Goal: Information Seeking & Learning: Learn about a topic

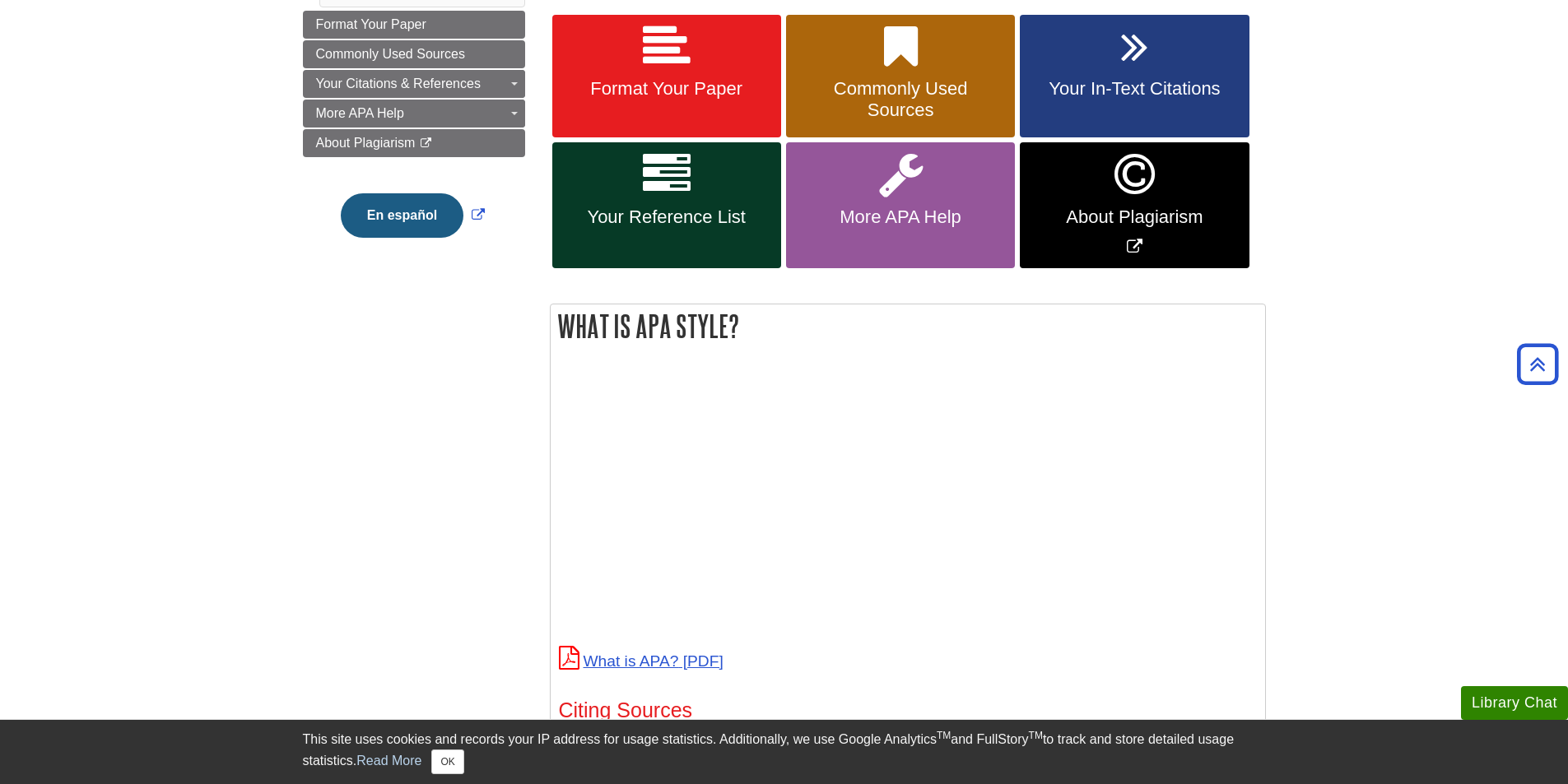
scroll to position [411, 0]
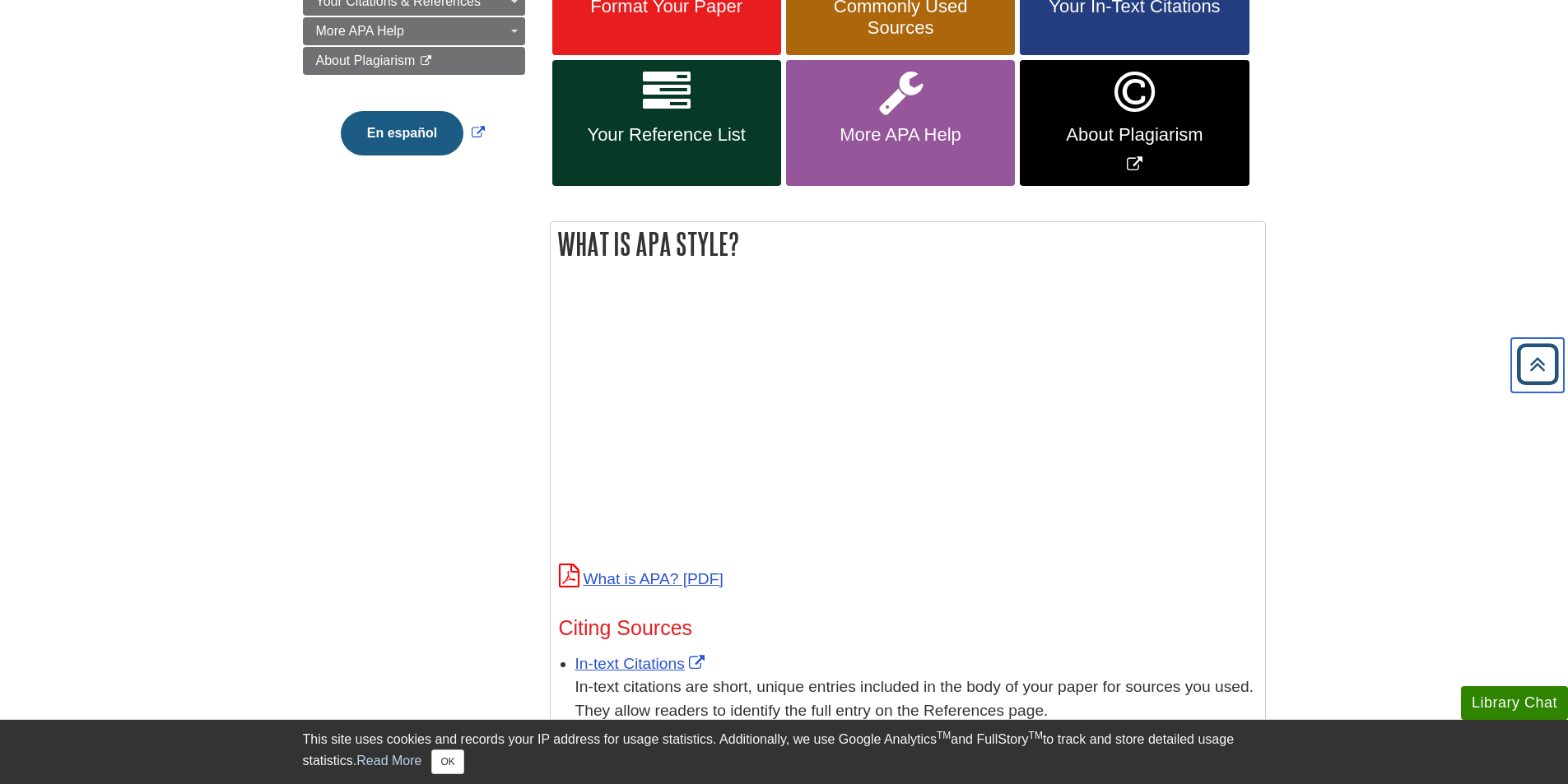
click at [1542, 359] on icon "Back to Top" at bounding box center [1537, 364] width 52 height 52
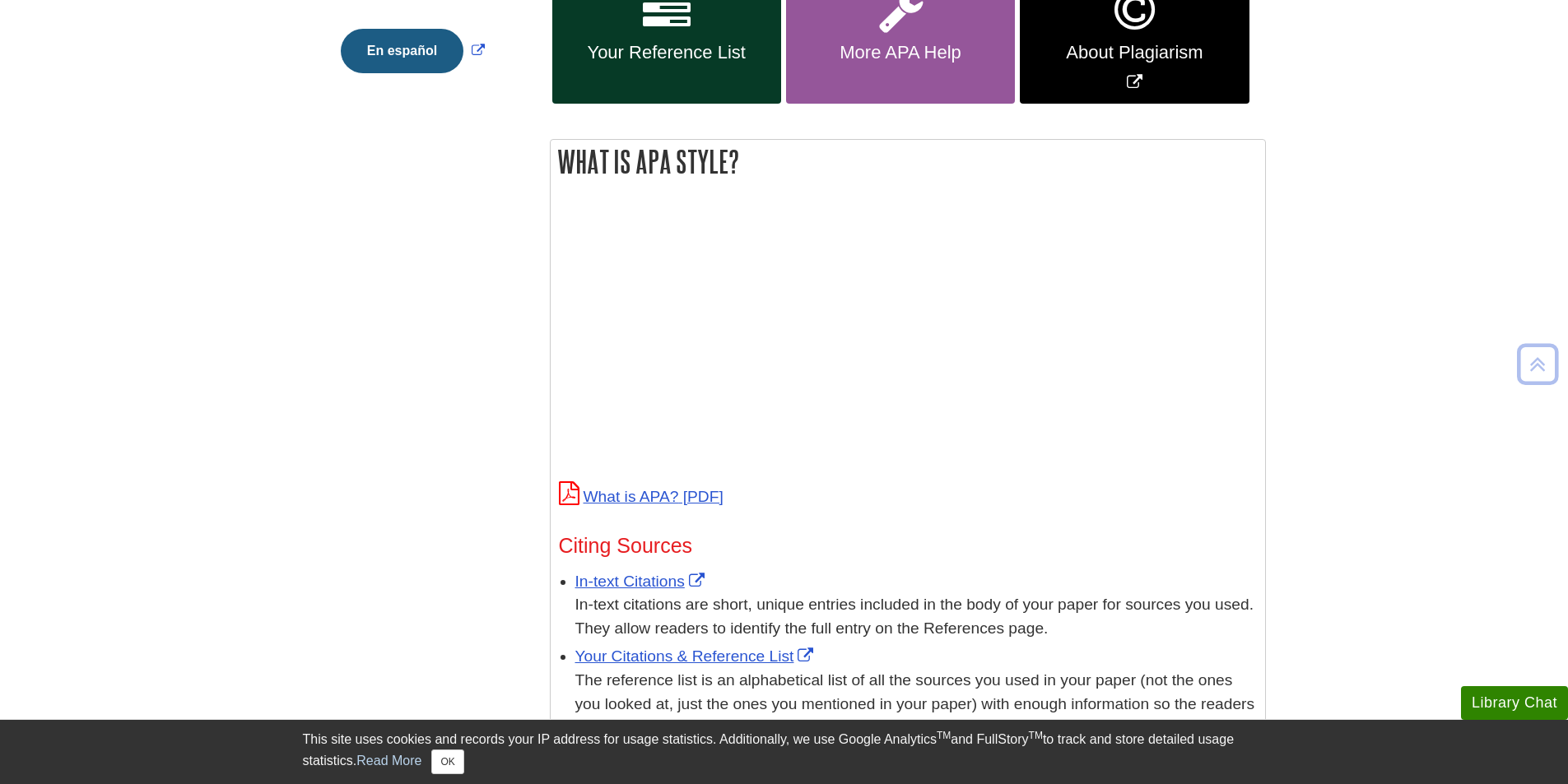
scroll to position [82, 0]
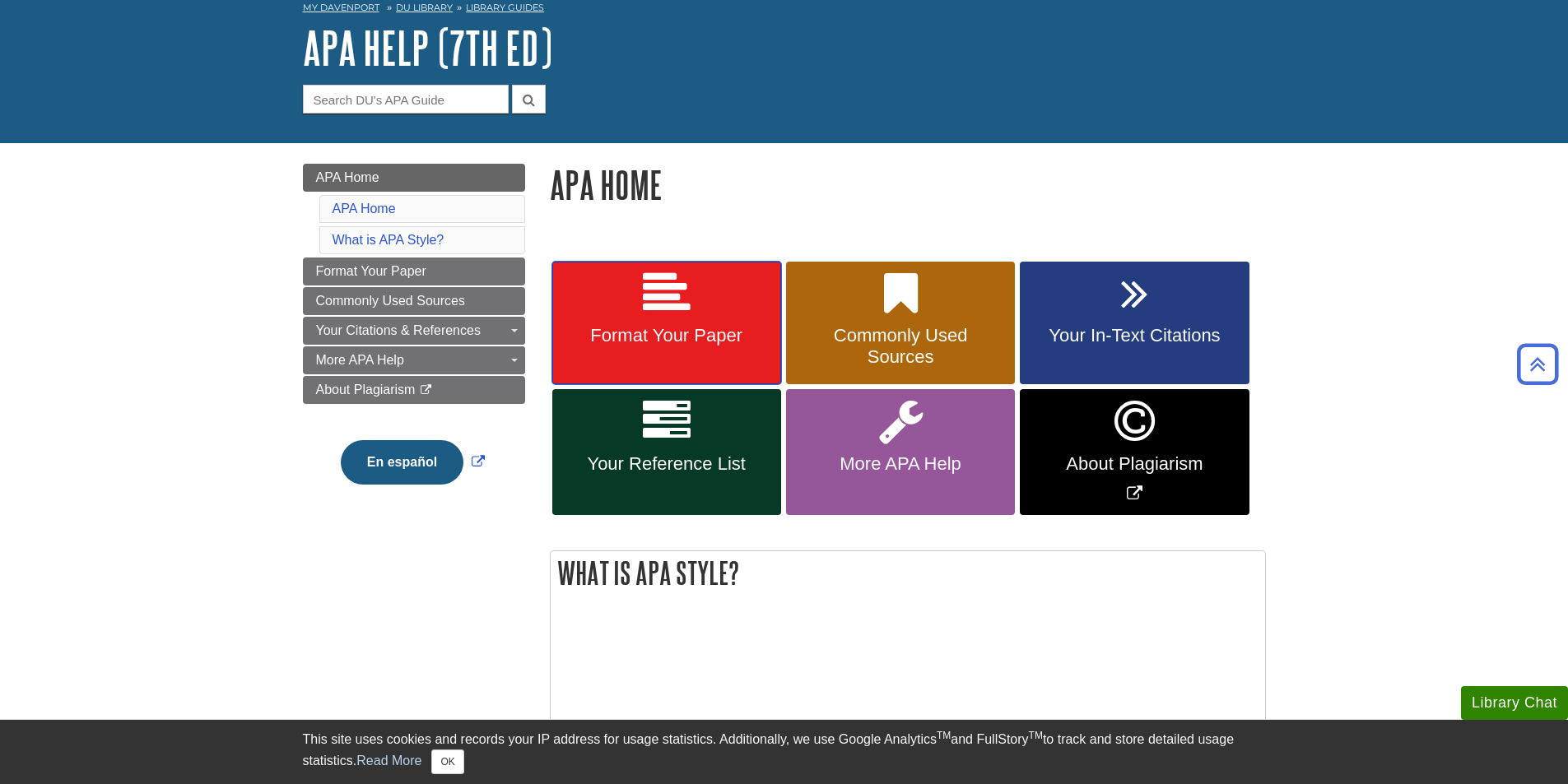
click at [683, 343] on span "Format Your Paper" at bounding box center [667, 335] width 204 height 22
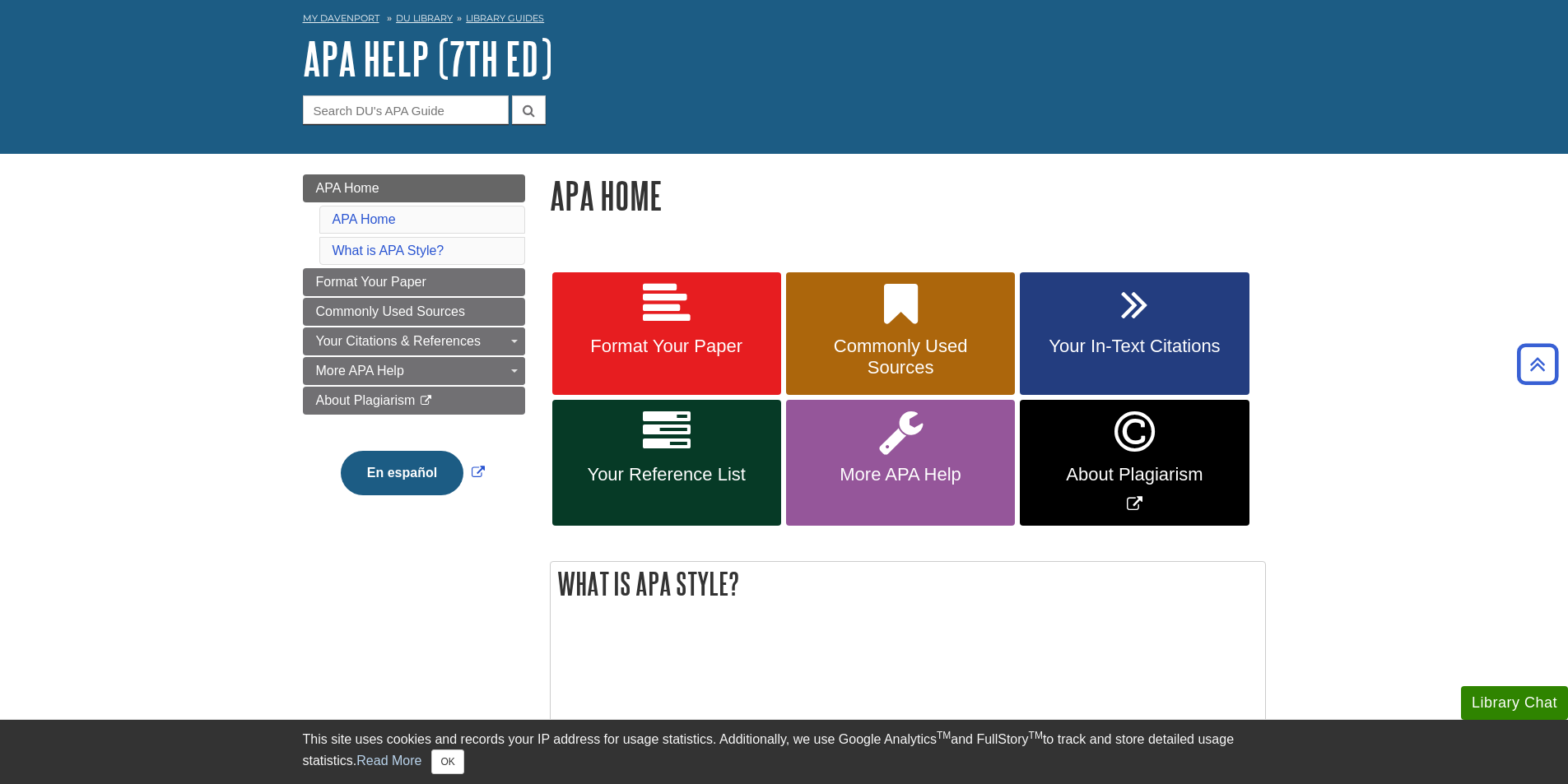
scroll to position [0, 0]
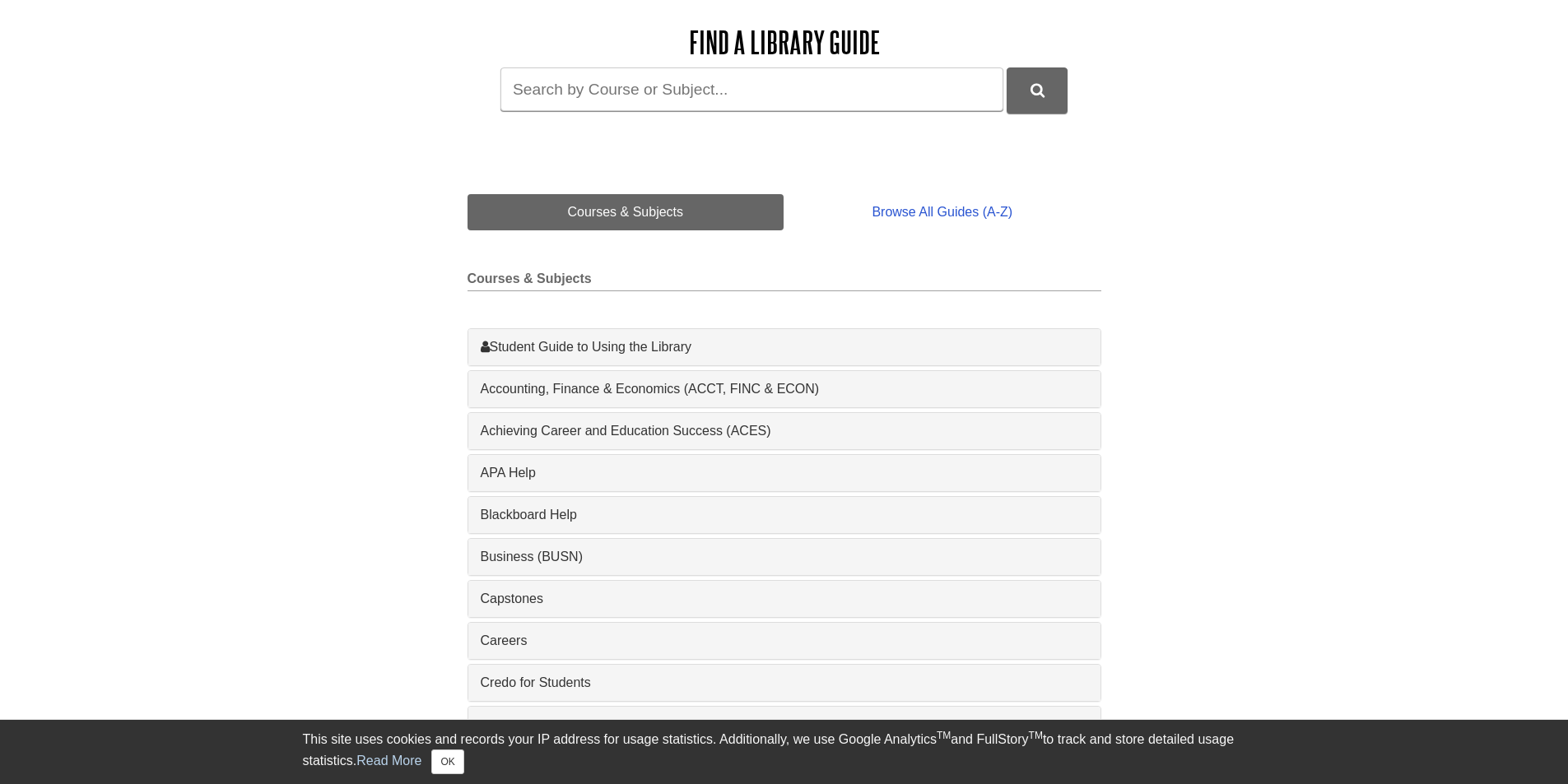
scroll to position [247, 0]
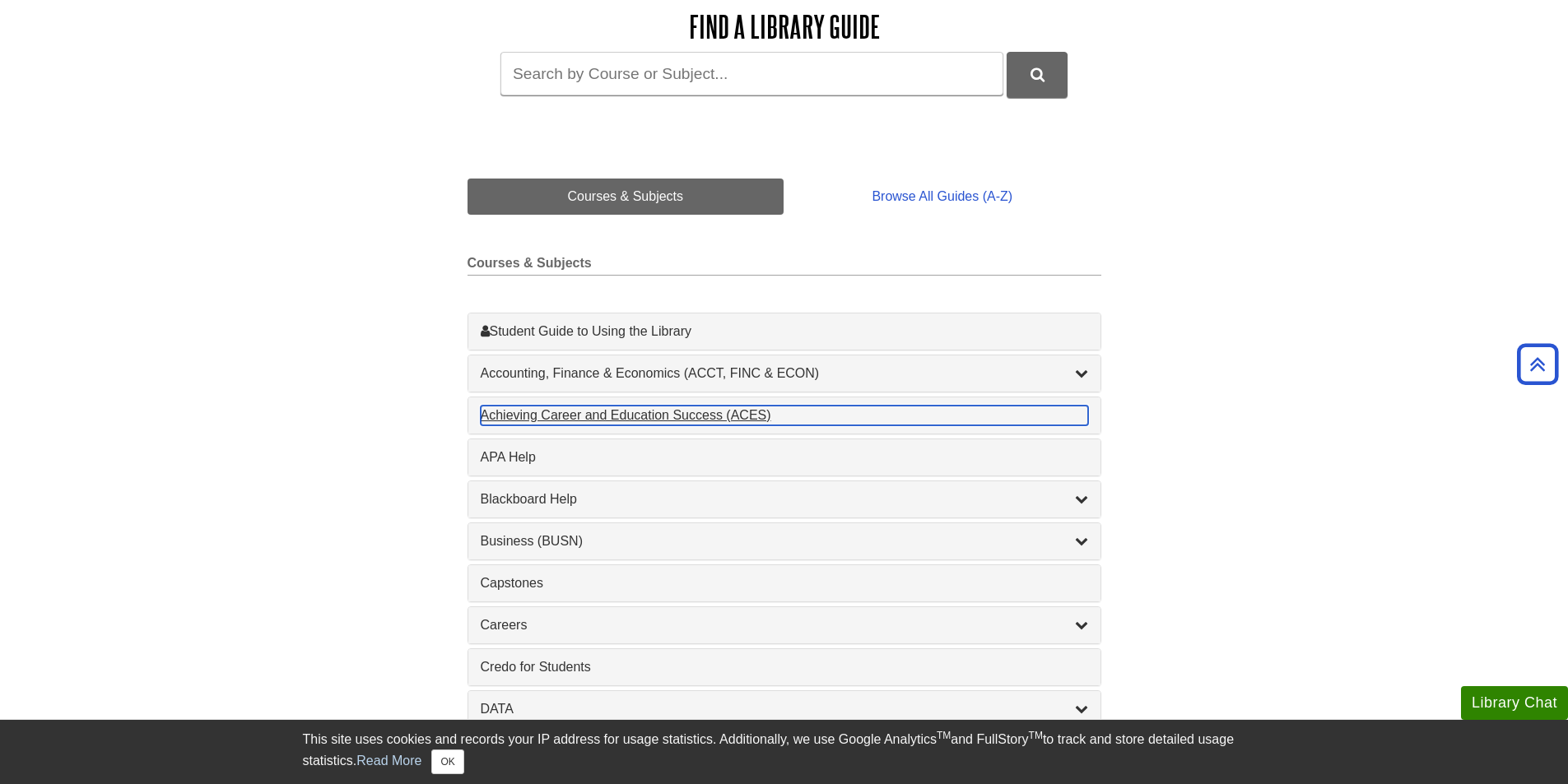
click at [990, 424] on div "Achieving Career and Education Success (ACES) , 1 guides" at bounding box center [784, 415] width 607 height 20
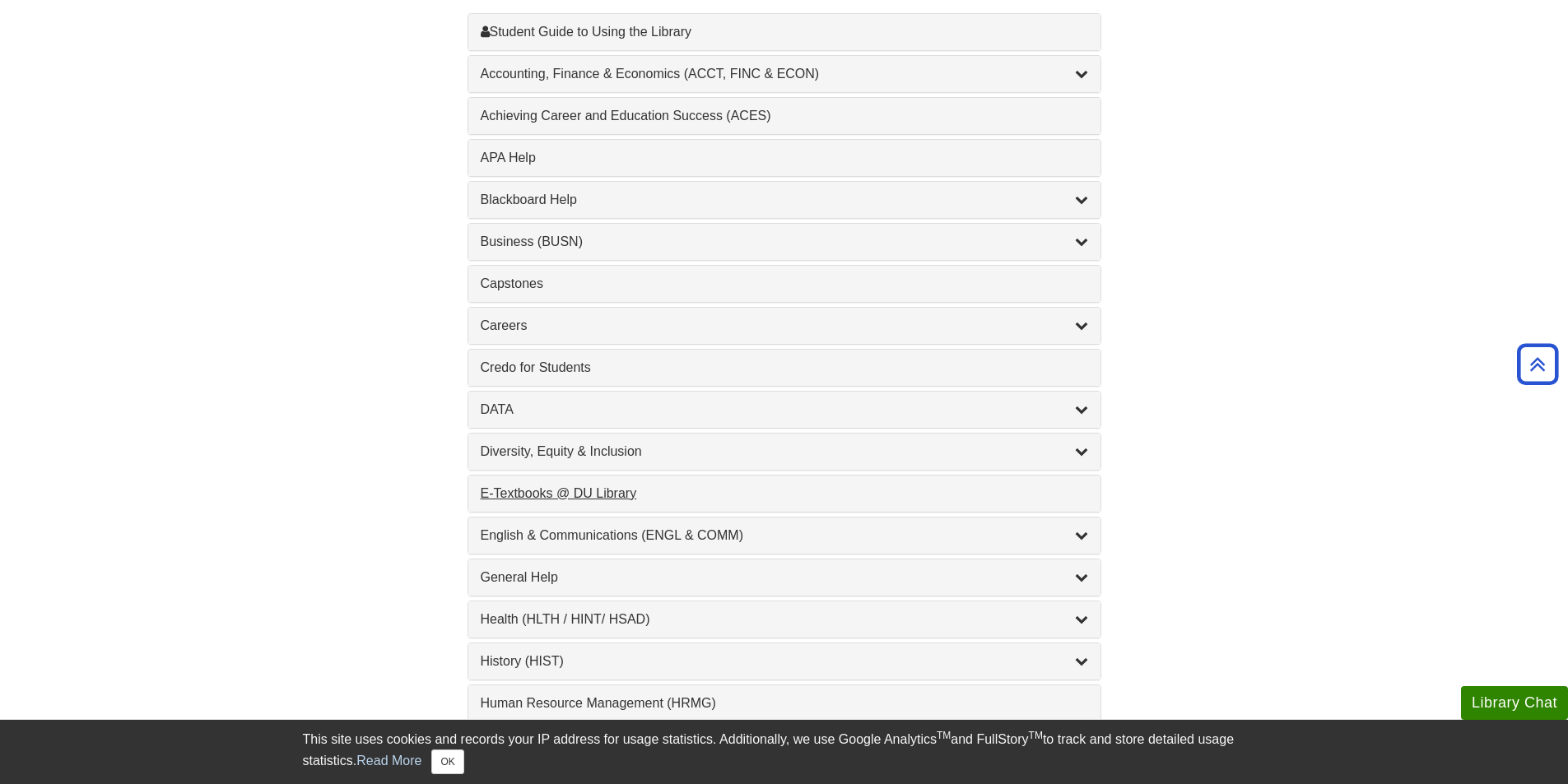
scroll to position [576, 0]
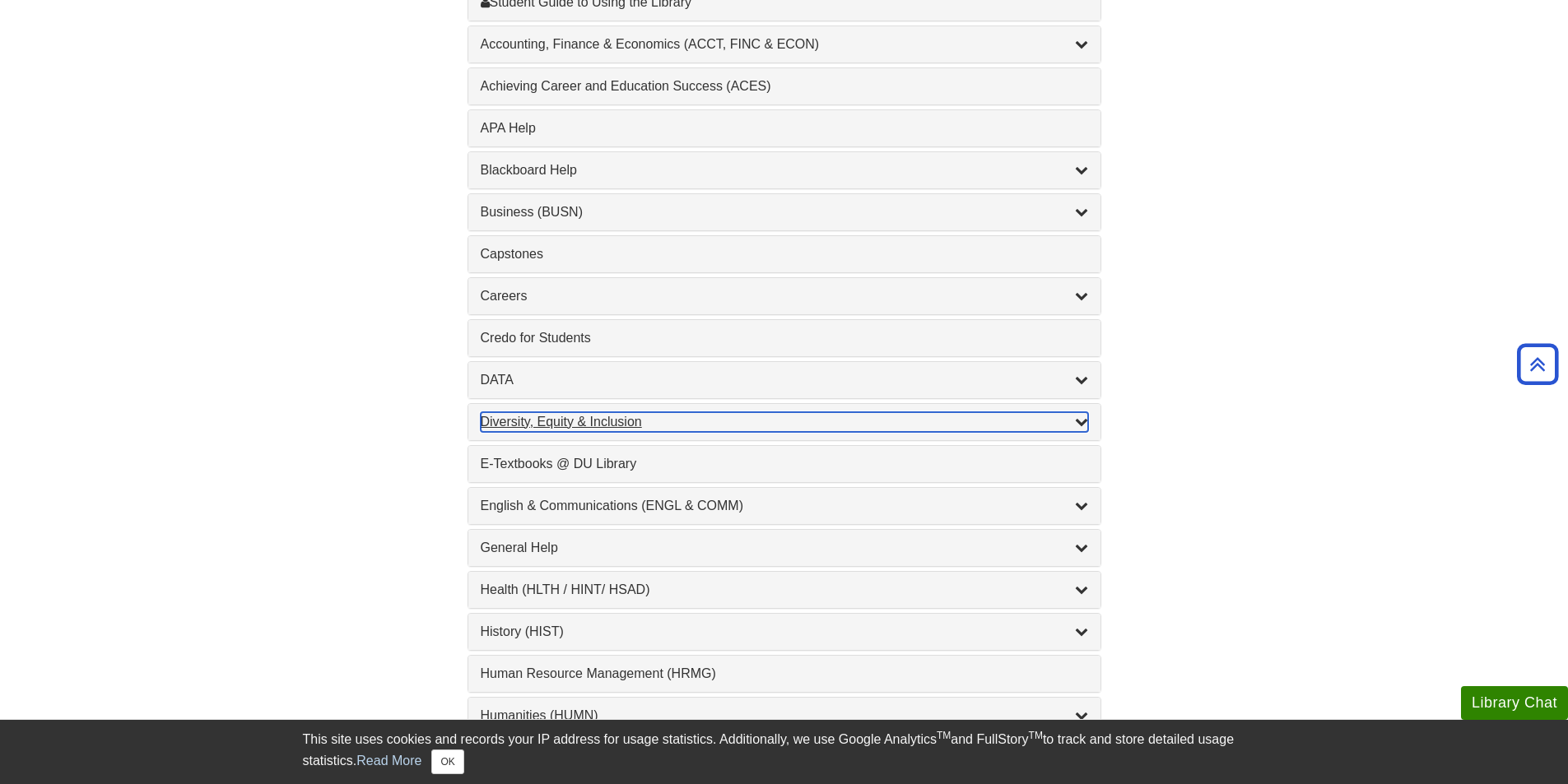
click at [1074, 425] on icon "List of Subjects" at bounding box center [1081, 422] width 13 height 13
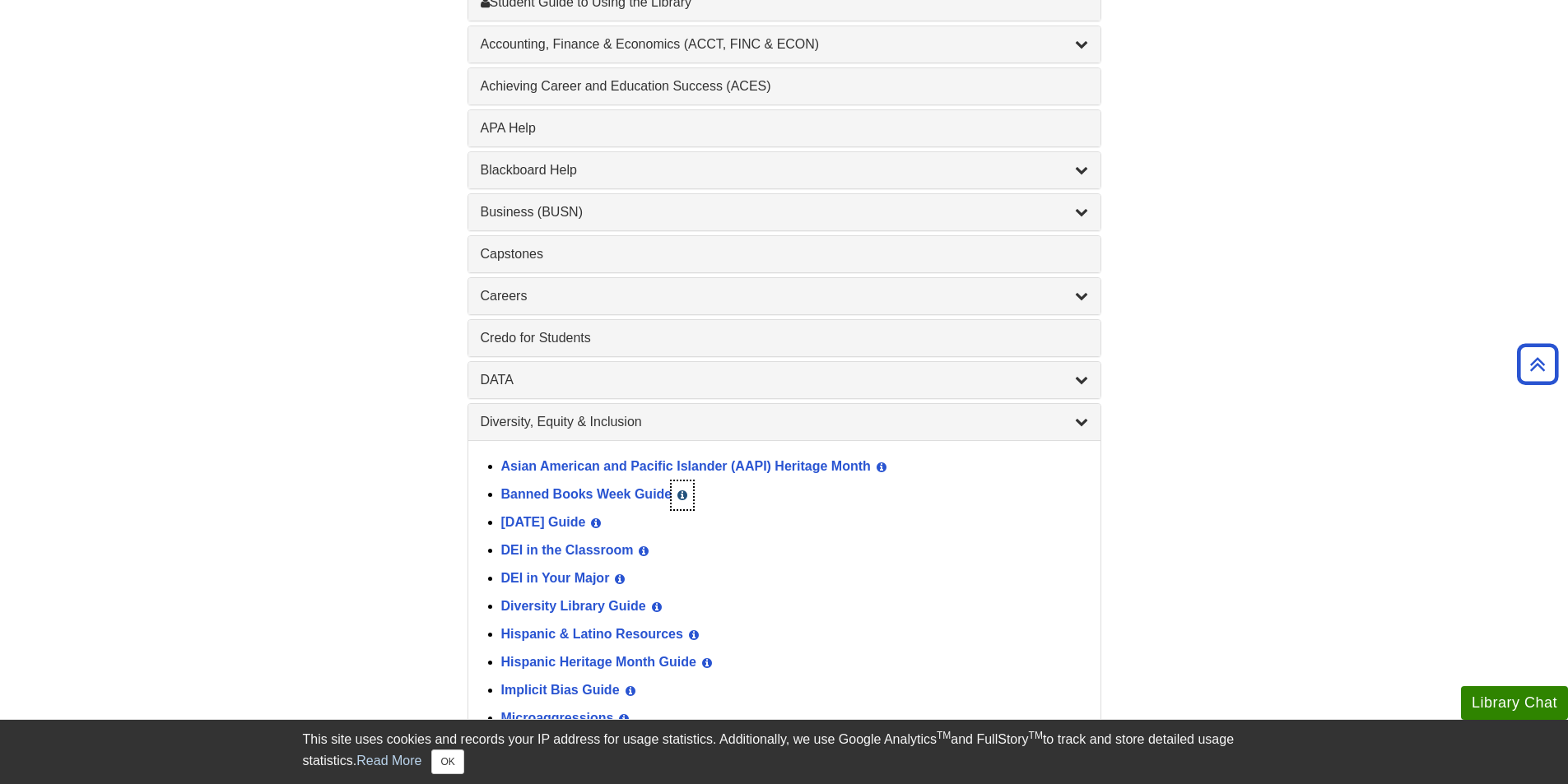
click at [684, 498] on icon "List of Subjects" at bounding box center [682, 496] width 10 height 11
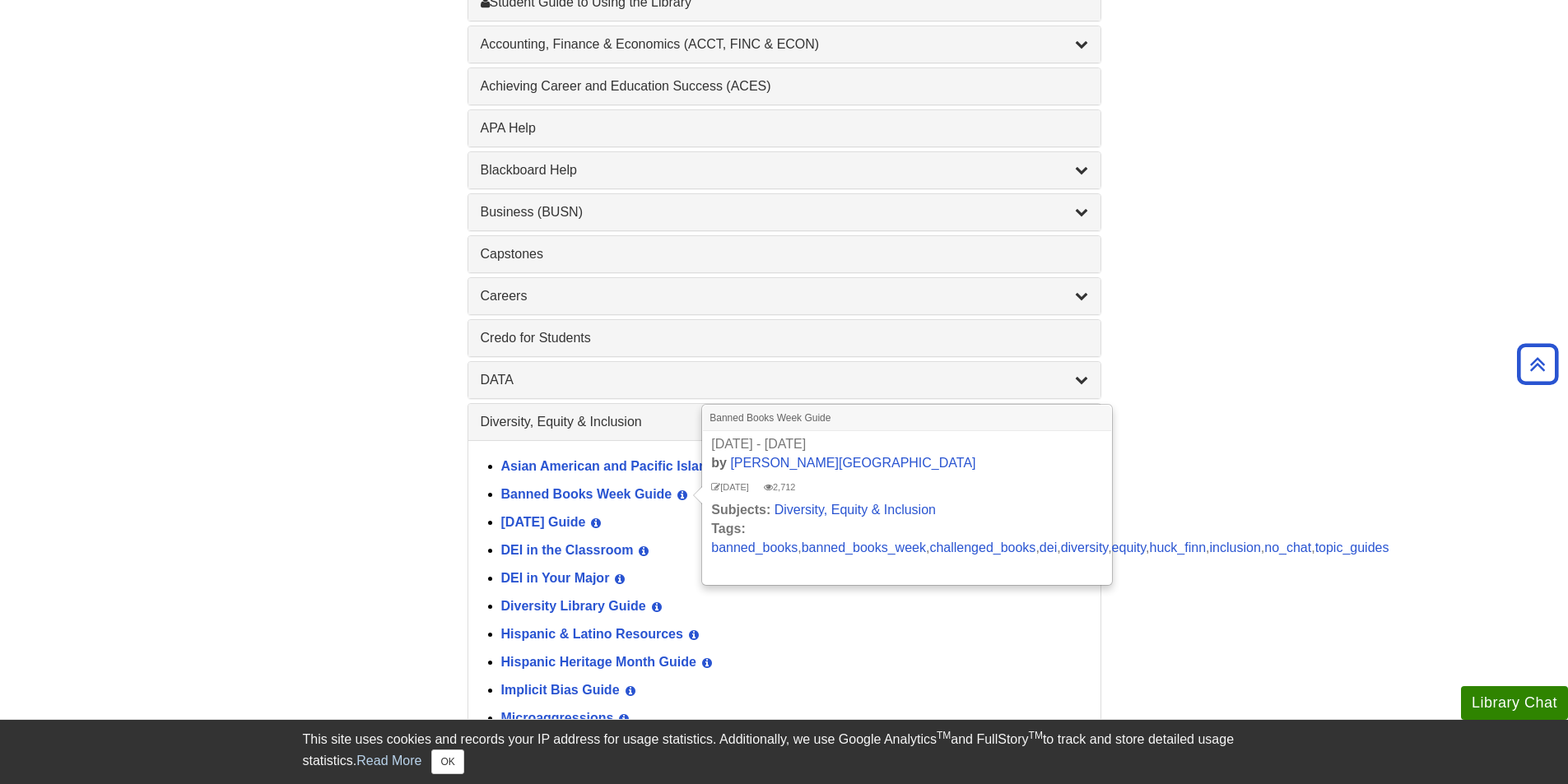
click at [673, 421] on div "Diversity, Equity & Inclusion , 17 guides" at bounding box center [784, 422] width 607 height 20
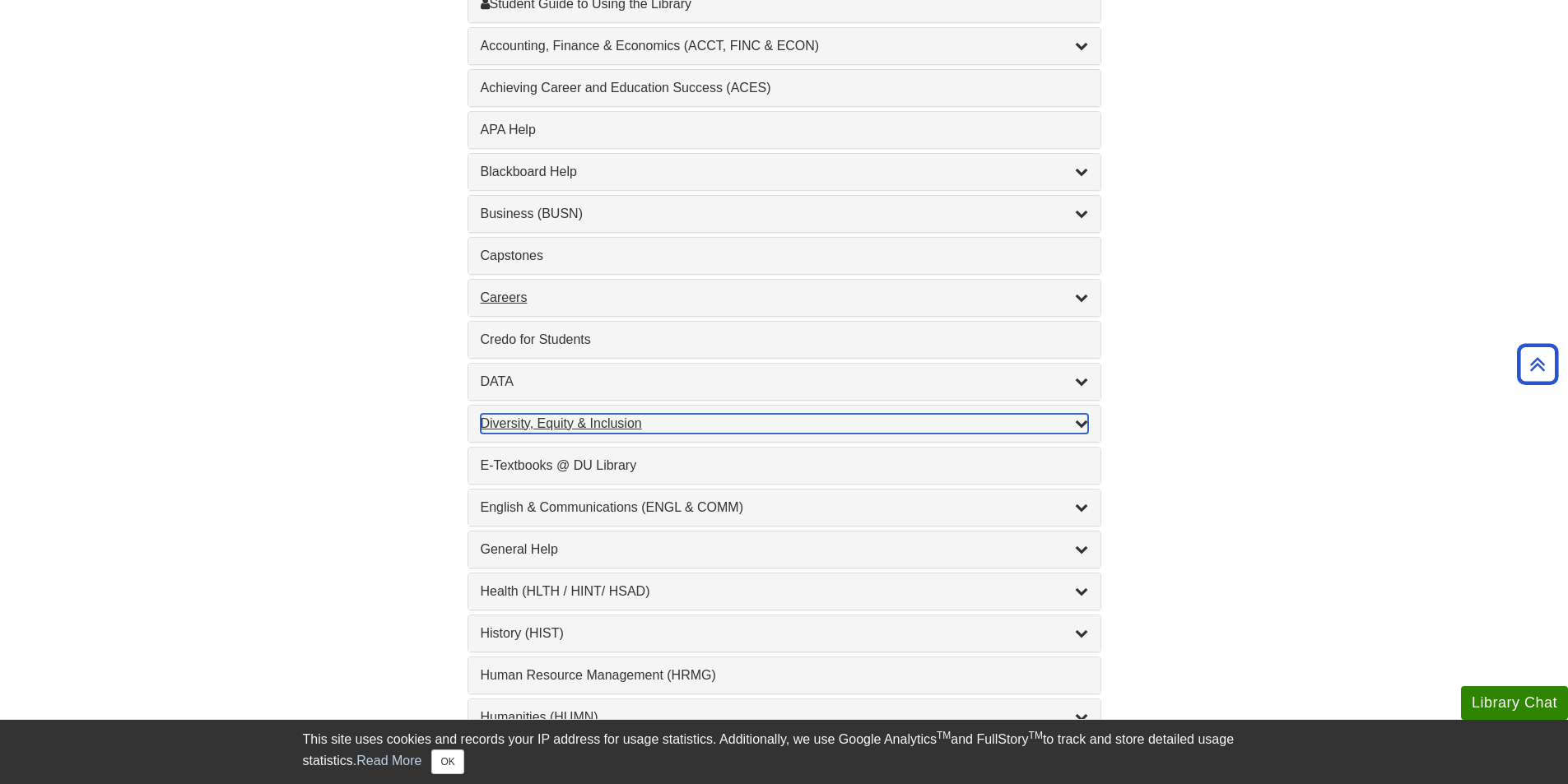
scroll to position [494, 0]
